Goal: Navigation & Orientation: Find specific page/section

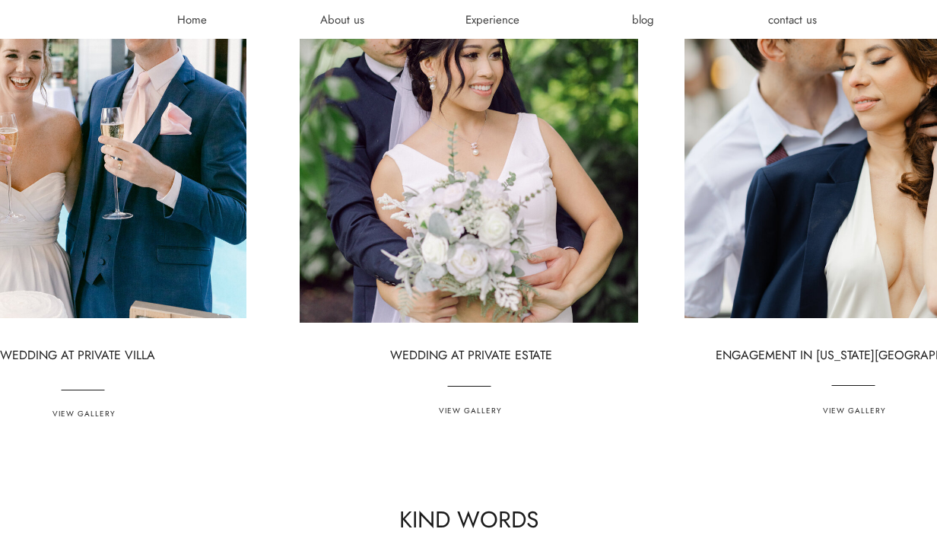
scroll to position [3962, 0]
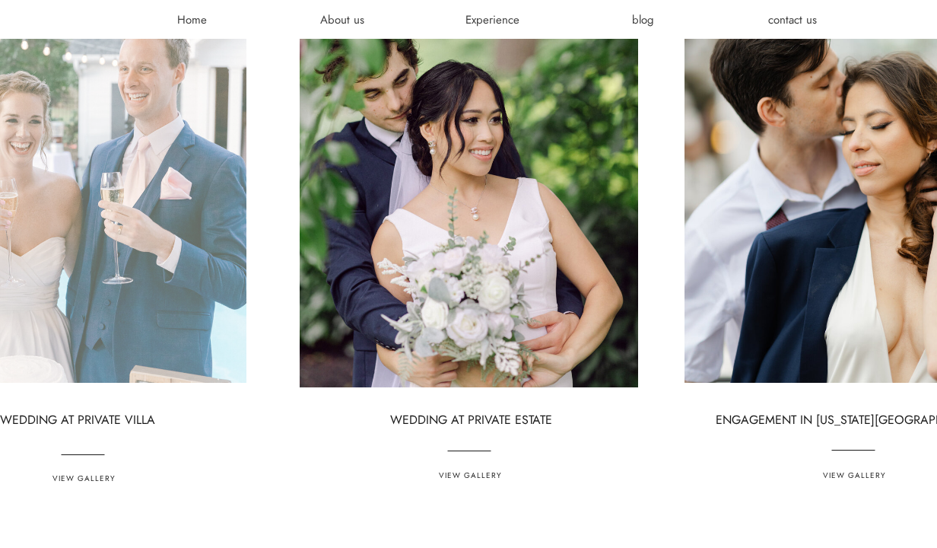
click at [161, 288] on div at bounding box center [77, 159] width 339 height 447
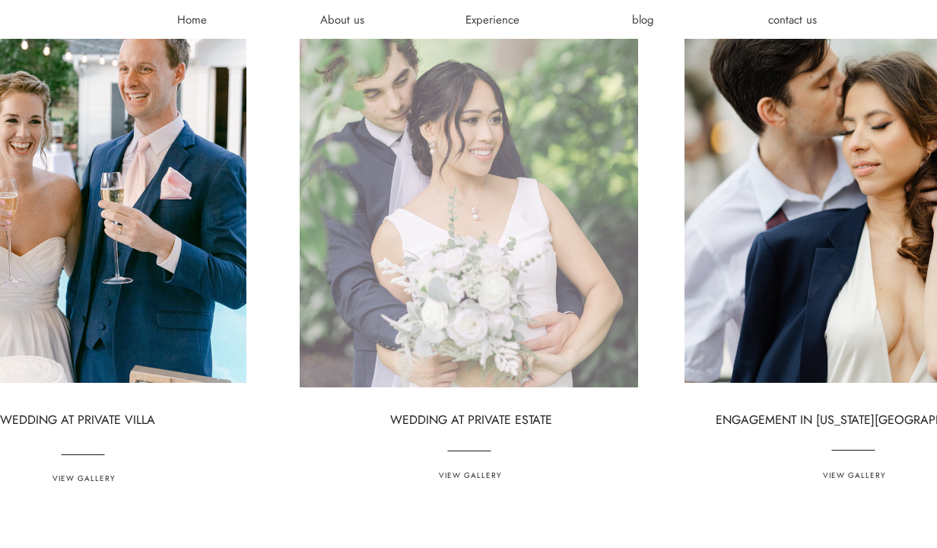
click at [415, 269] on div at bounding box center [469, 164] width 339 height 447
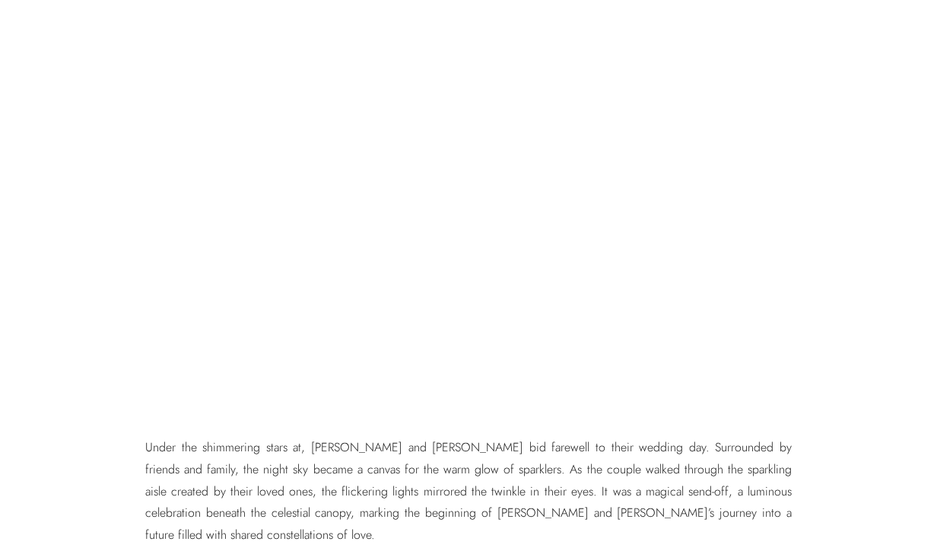
scroll to position [6808, 0]
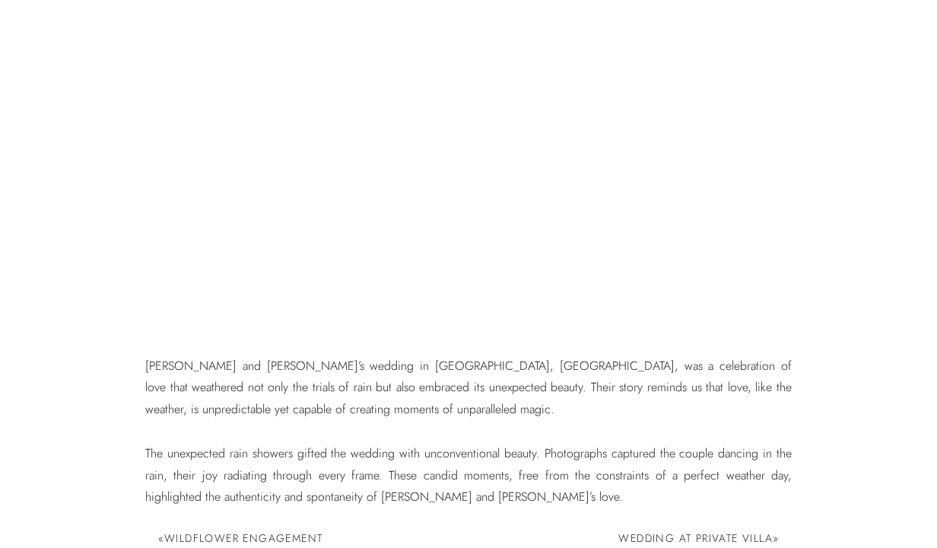
scroll to position [8094, 0]
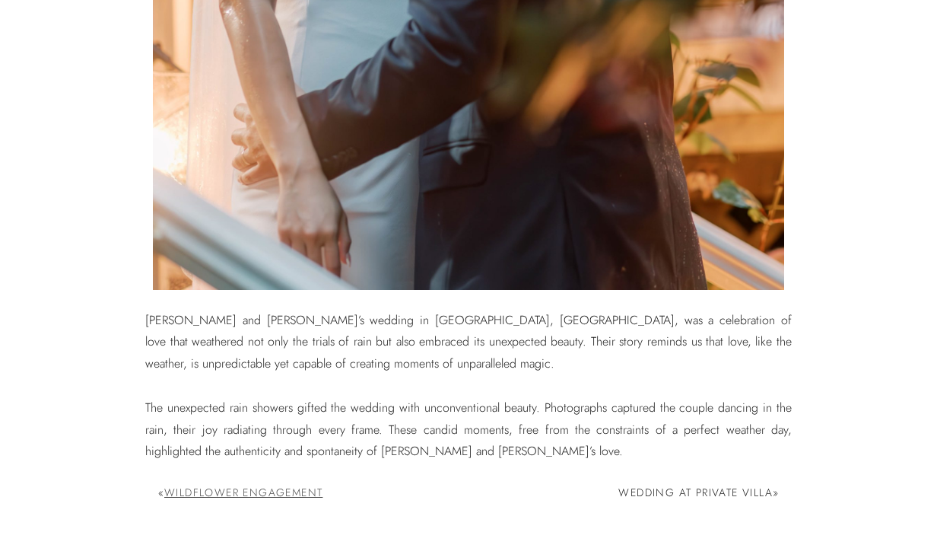
click at [203, 485] on link "Wildflower Engagement" at bounding box center [243, 492] width 158 height 15
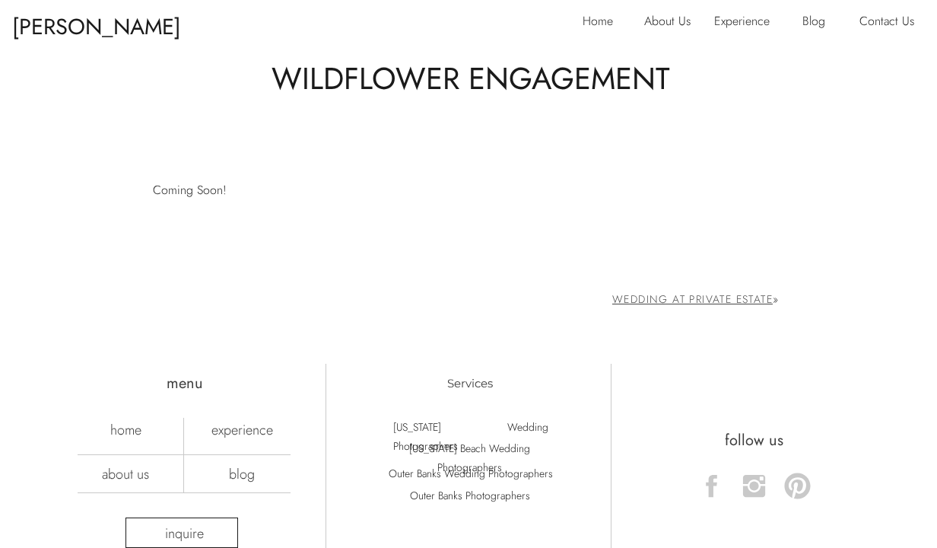
click at [681, 304] on link "Wedding At Private Estate" at bounding box center [692, 298] width 161 height 15
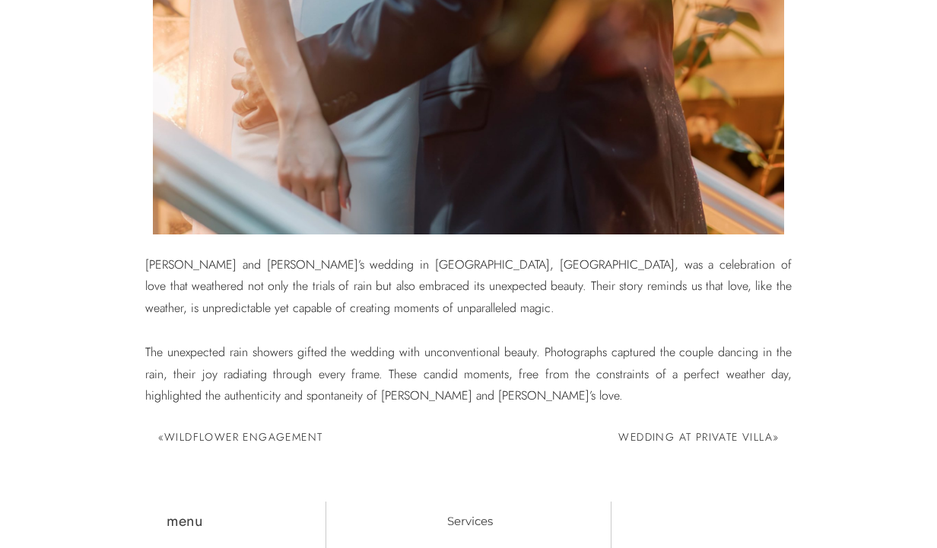
scroll to position [8247, 0]
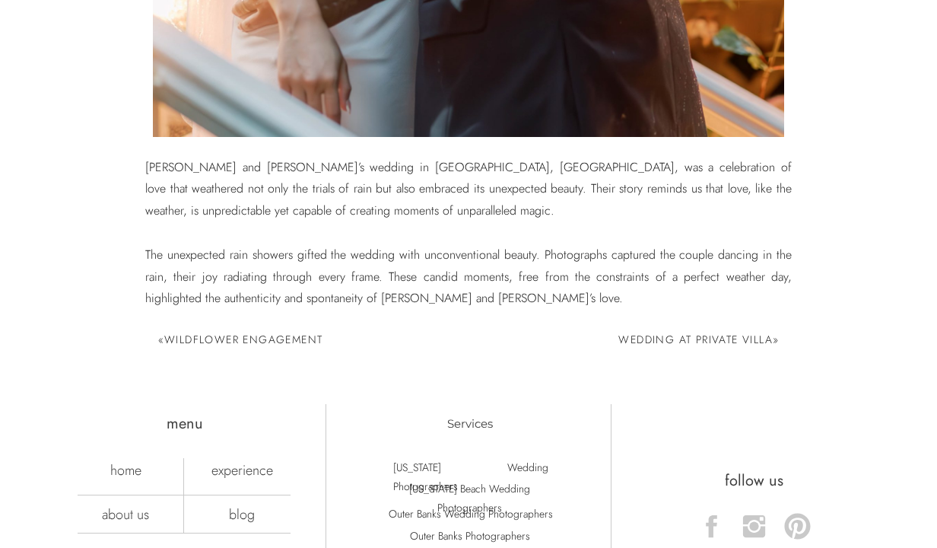
click at [702, 341] on link "Wedding at Private Villa" at bounding box center [695, 339] width 154 height 15
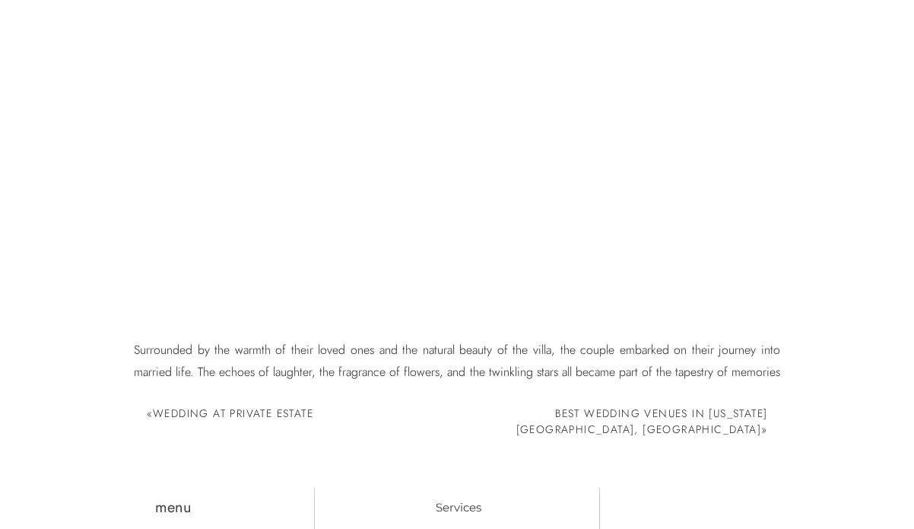
scroll to position [8702, 0]
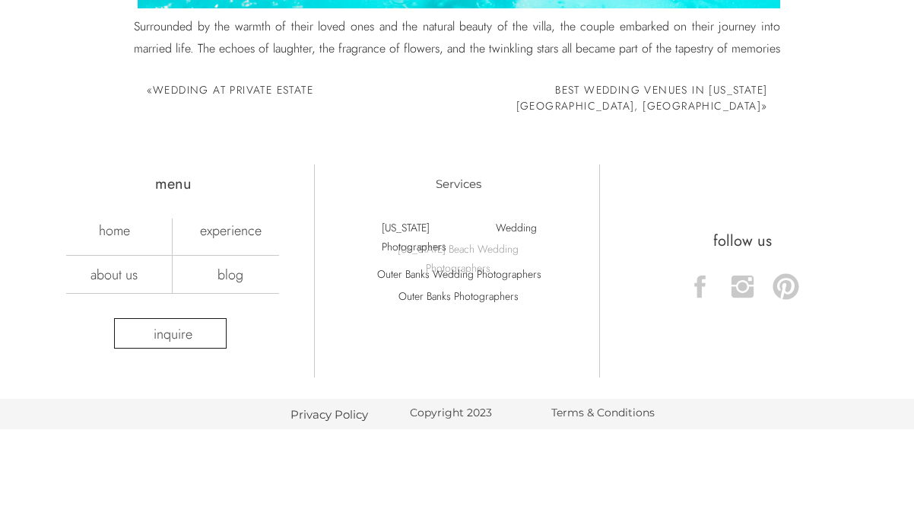
click at [502, 250] on p "[US_STATE] Beach Wedding Photographers" at bounding box center [458, 248] width 185 height 17
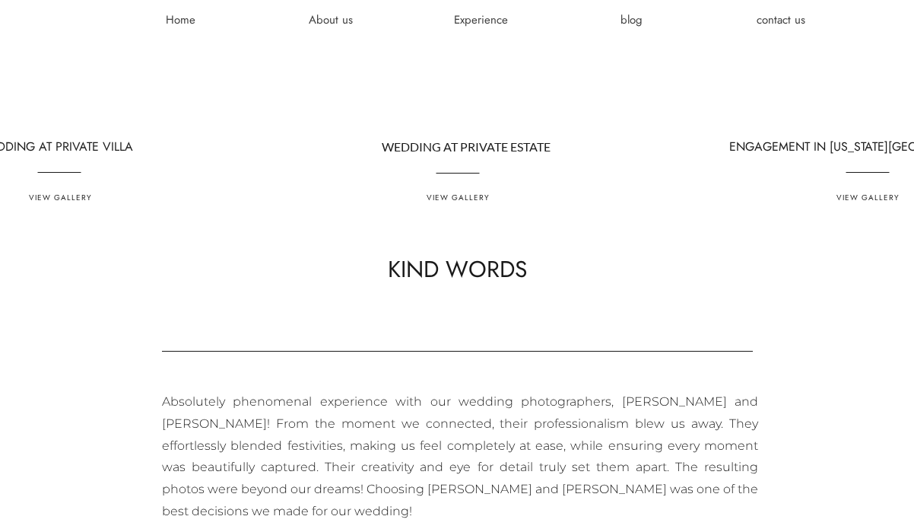
scroll to position [4752, 0]
